Goal: Transaction & Acquisition: Subscribe to service/newsletter

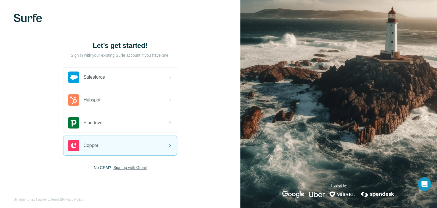
click at [119, 168] on span "Sign up with Gmail" at bounding box center [129, 167] width 33 height 6
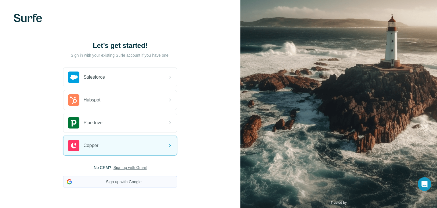
click at [119, 182] on button "Sign up with Google" at bounding box center [120, 181] width 114 height 11
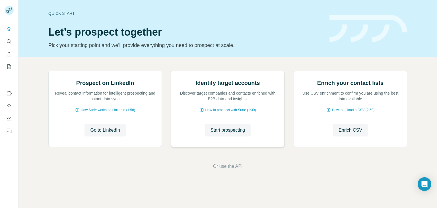
scroll to position [38, 0]
click at [107, 133] on span "Go to LinkedIn" at bounding box center [105, 129] width 30 height 7
